Goal: Find contact information: Find contact information

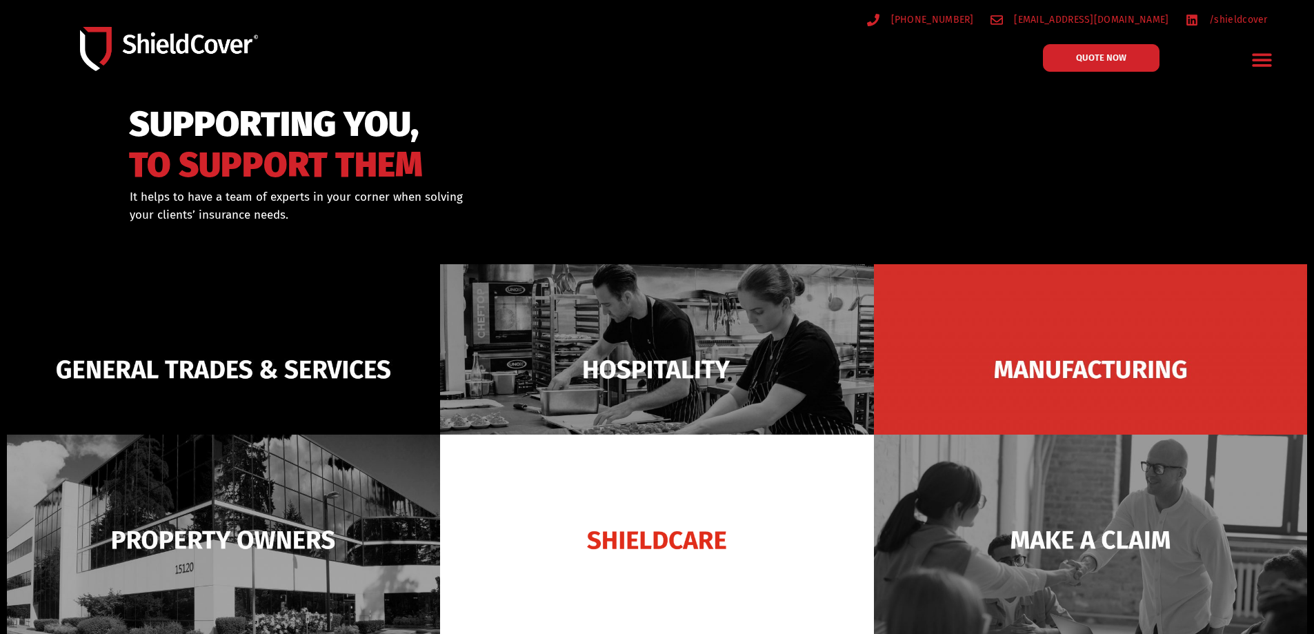
click at [1258, 57] on icon "Menu Toggle" at bounding box center [1261, 59] width 21 height 21
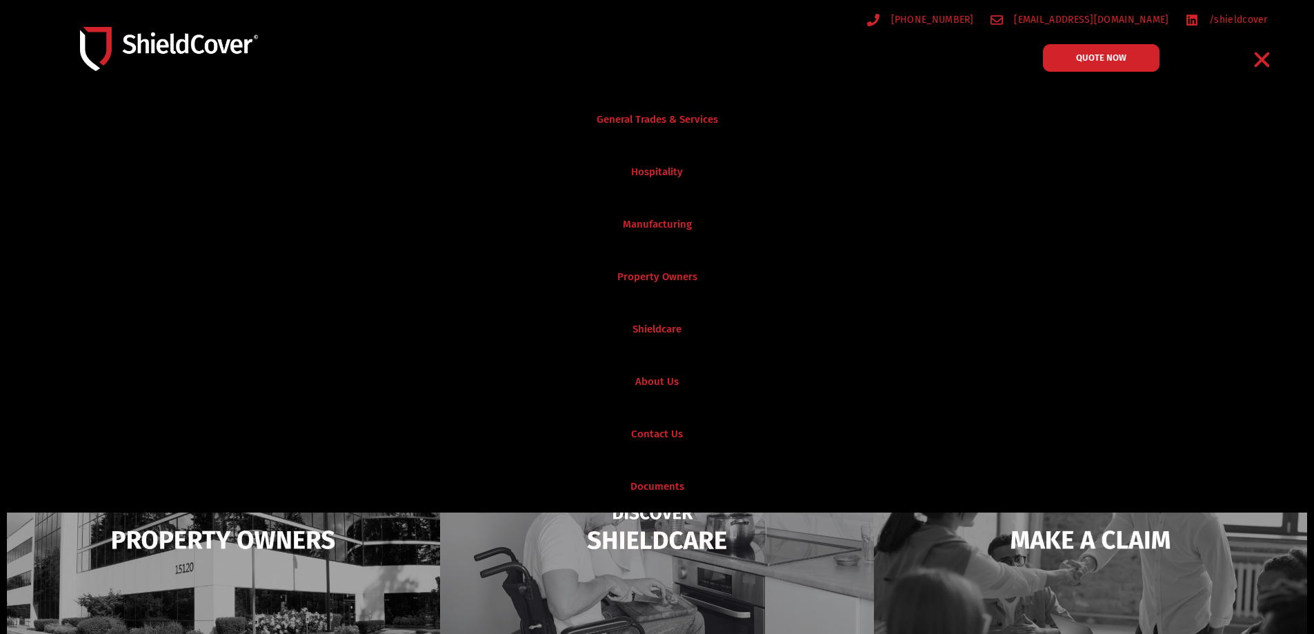
click at [646, 558] on img at bounding box center [656, 539] width 433 height 210
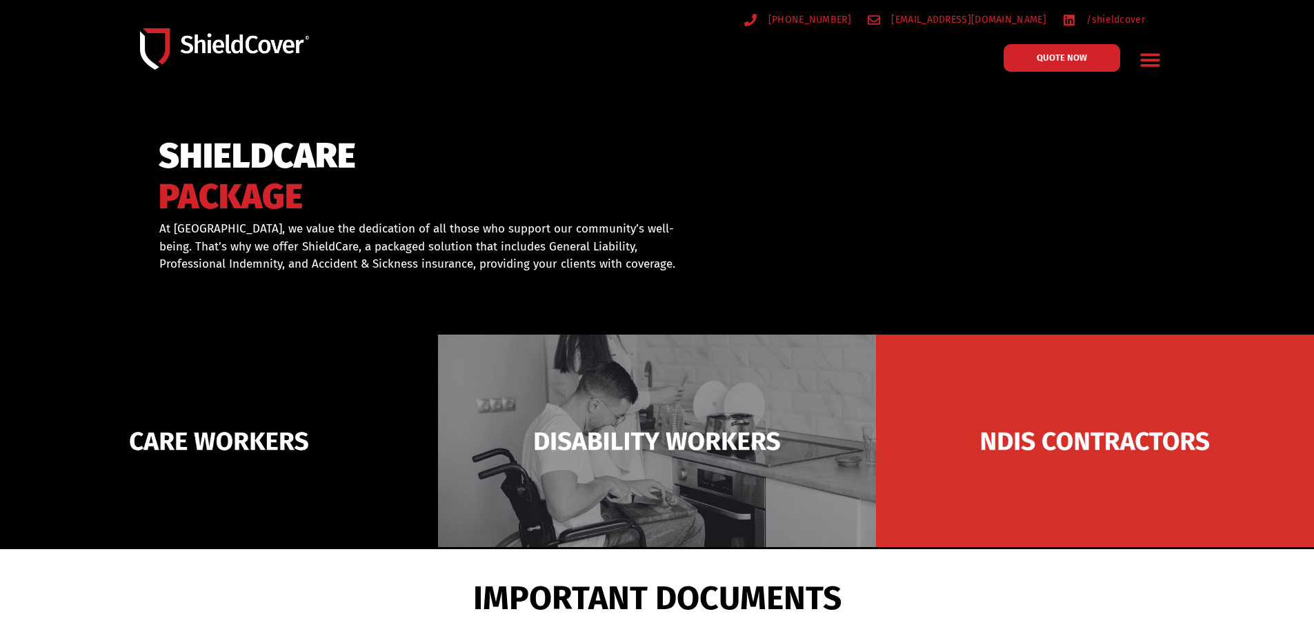
click at [638, 541] on img at bounding box center [657, 440] width 438 height 212
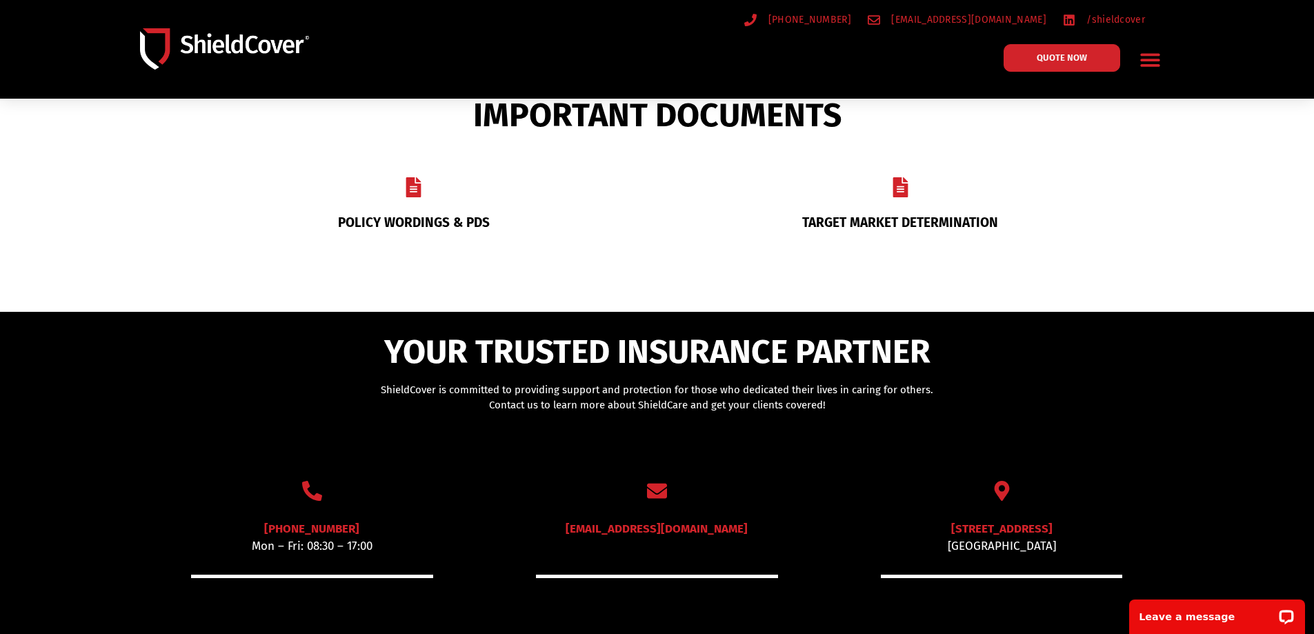
scroll to position [690, 0]
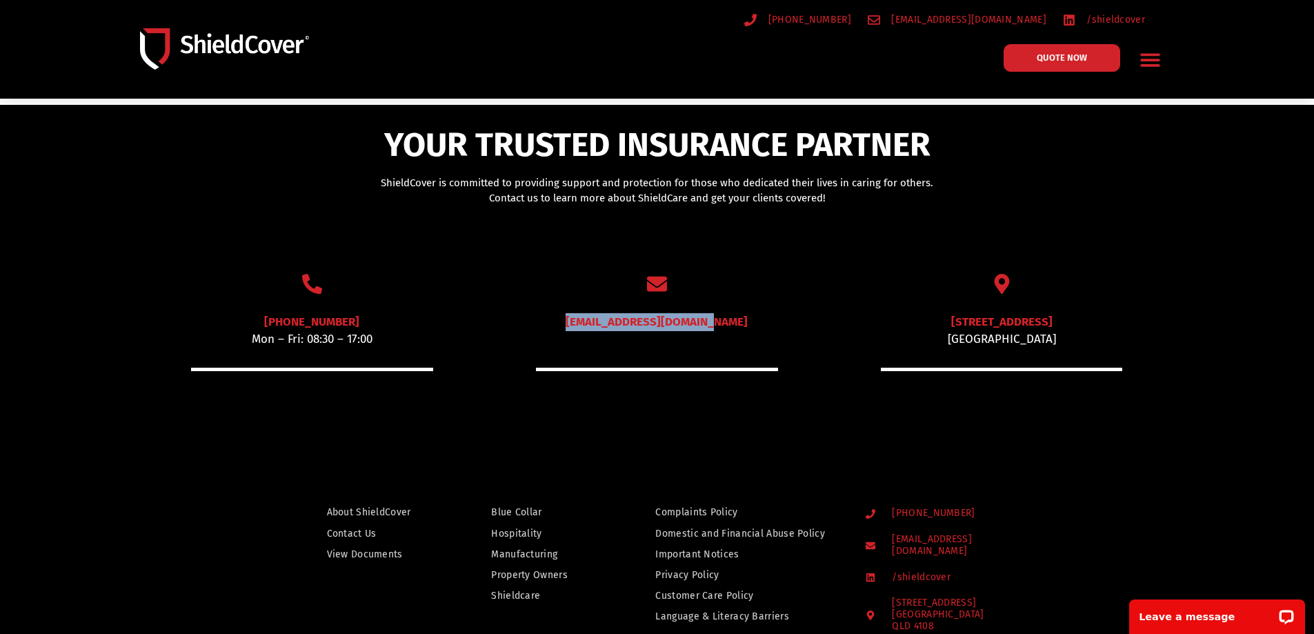
drag, startPoint x: 738, startPoint y: 319, endPoint x: 589, endPoint y: 323, distance: 149.7
click at [589, 323] on p "[EMAIL_ADDRESS][DOMAIN_NAME]" at bounding box center [656, 330] width 241 height 35
copy link "[EMAIL_ADDRESS][DOMAIN_NAME]"
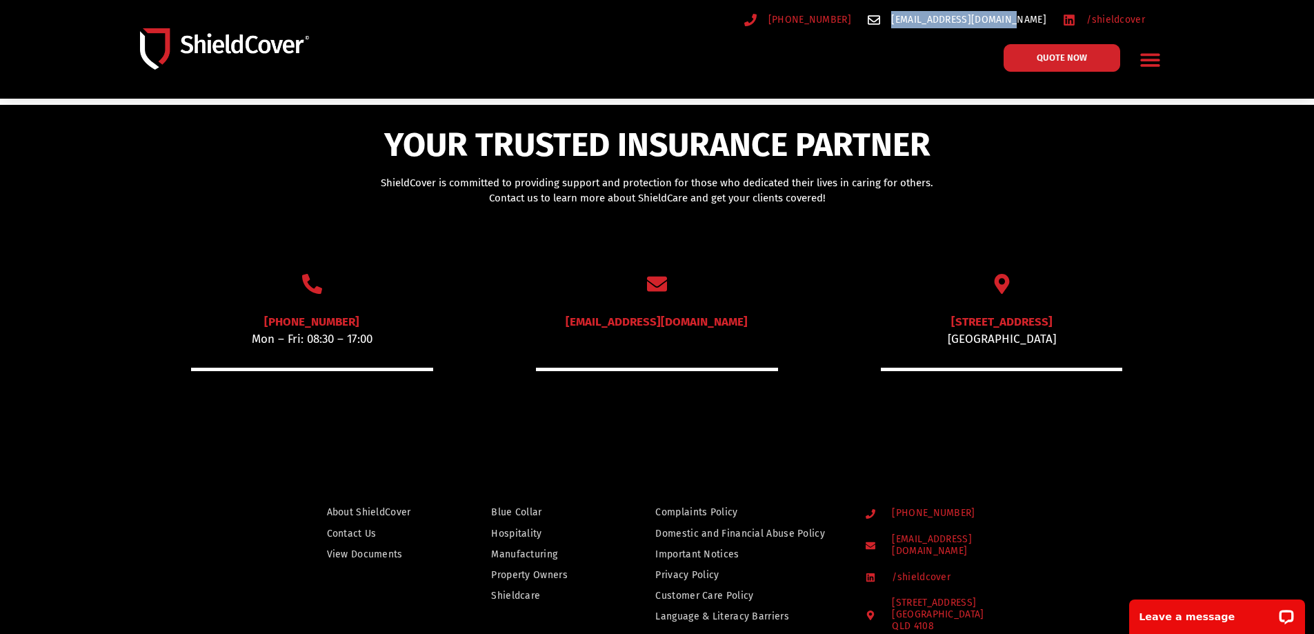
drag, startPoint x: 1050, startPoint y: 19, endPoint x: 929, endPoint y: 21, distance: 120.7
click at [929, 21] on ul "[PHONE_NUMBER] [EMAIL_ADDRESS][DOMAIN_NAME] /shieldcover" at bounding box center [916, 19] width 473 height 17
click at [235, 57] on img at bounding box center [224, 48] width 169 height 41
click at [216, 45] on img at bounding box center [224, 48] width 169 height 41
